Goal: Information Seeking & Learning: Learn about a topic

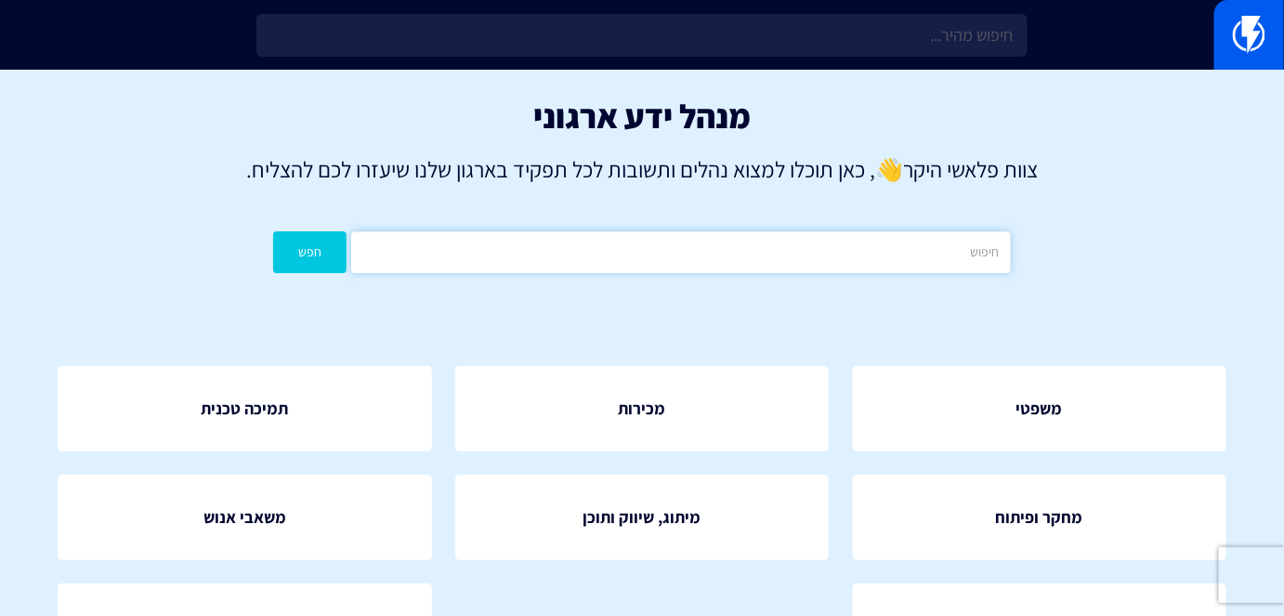
click at [627, 249] on input "text" at bounding box center [680, 252] width 659 height 42
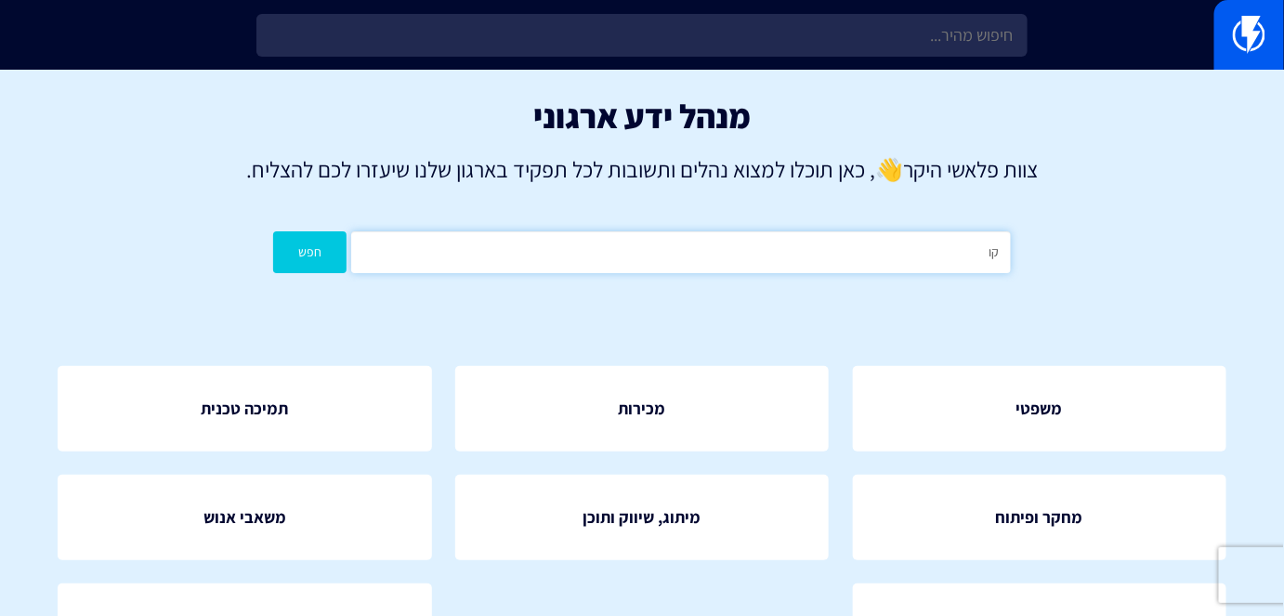
type input "ק"
type input "אוטומציות"
click at [273, 231] on button "חפש" at bounding box center [309, 252] width 73 height 42
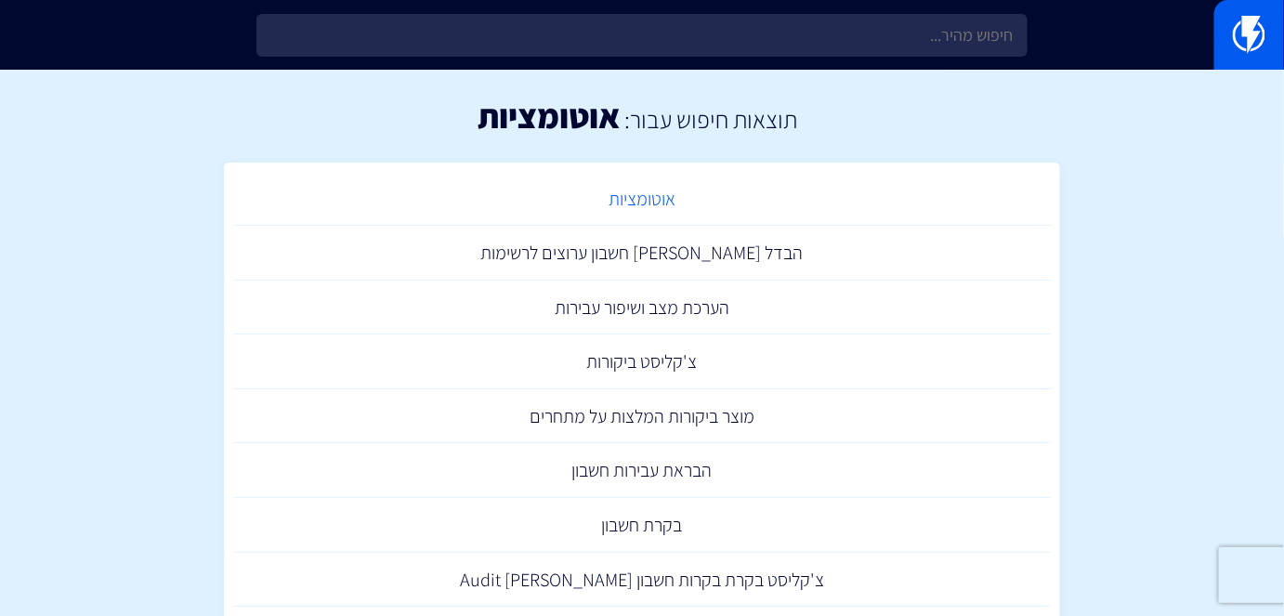
click at [652, 212] on link "אוטומציות" at bounding box center [642, 199] width 818 height 55
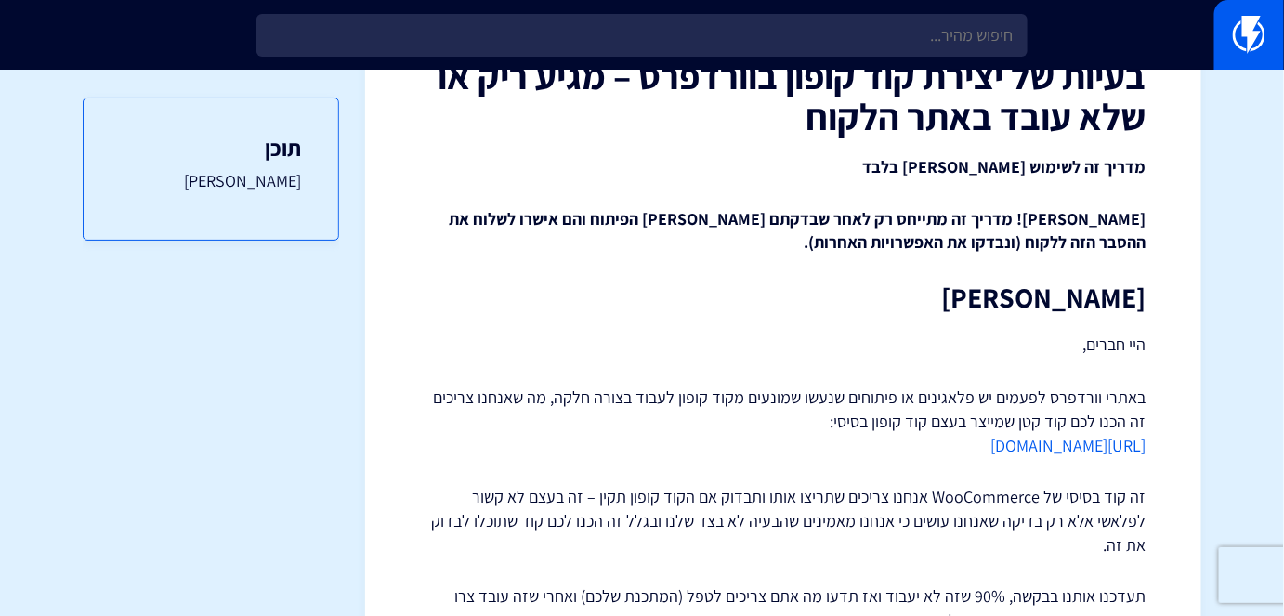
scroll to position [84, 0]
